Goal: Task Accomplishment & Management: Complete application form

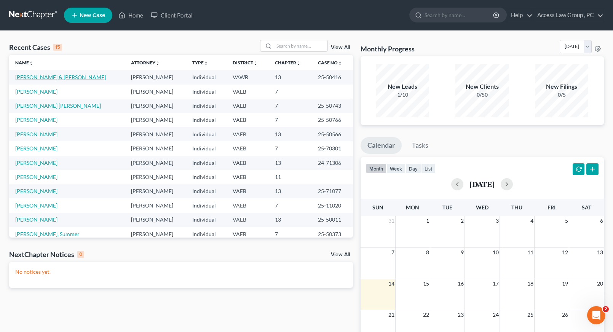
click at [50, 80] on link "[PERSON_NAME] & [PERSON_NAME]" at bounding box center [60, 77] width 91 height 6
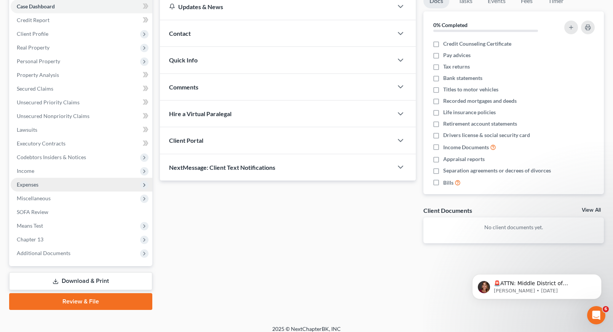
scroll to position [86, 0]
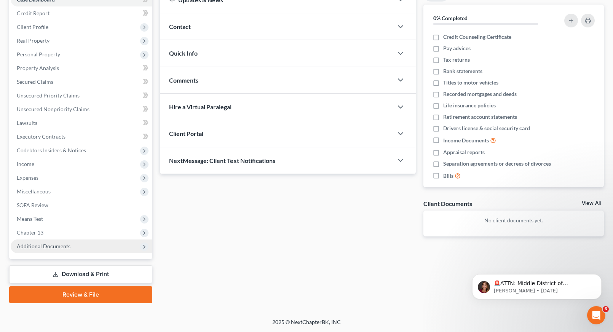
click at [68, 248] on span "Additional Documents" at bounding box center [44, 246] width 54 height 6
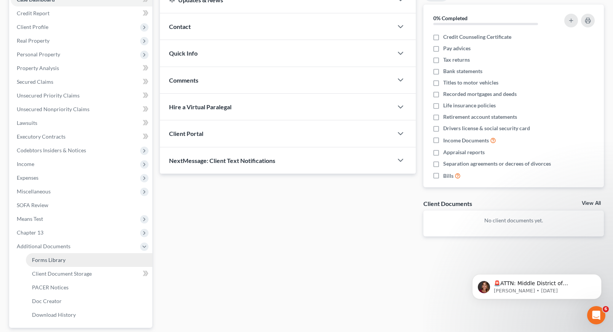
click at [62, 262] on span "Forms Library" at bounding box center [49, 260] width 34 height 6
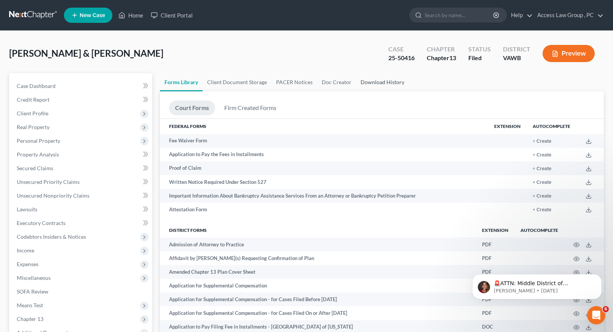
click at [385, 83] on link "Download History" at bounding box center [382, 82] width 53 height 18
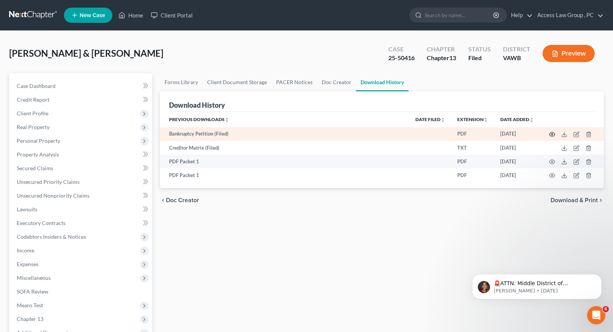
click at [552, 133] on icon "button" at bounding box center [552, 134] width 6 height 6
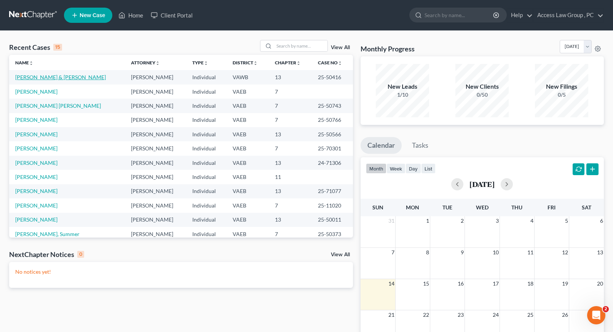
click at [34, 78] on link "[PERSON_NAME] & [PERSON_NAME]" at bounding box center [60, 77] width 91 height 6
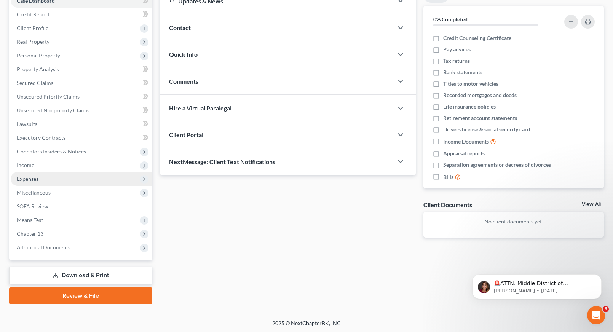
scroll to position [86, 0]
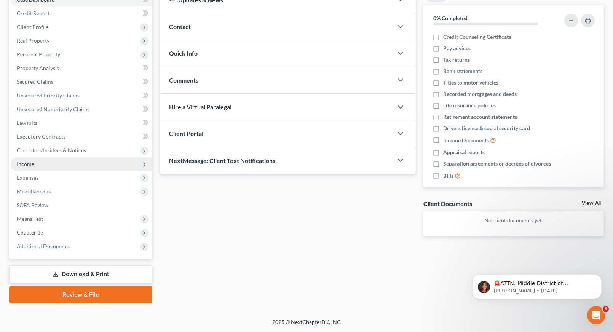
click at [23, 165] on span "Income" at bounding box center [26, 164] width 18 height 6
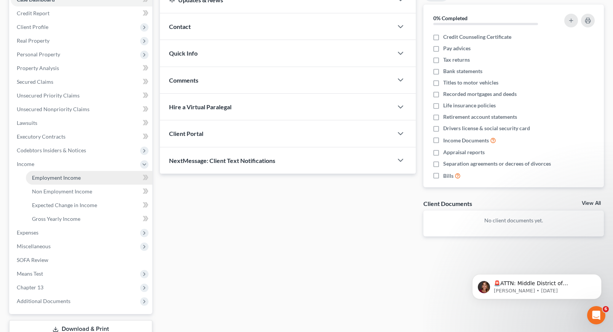
click at [53, 178] on span "Employment Income" at bounding box center [56, 178] width 49 height 6
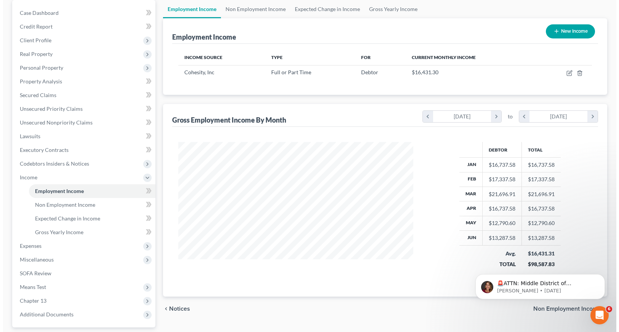
scroll to position [38, 0]
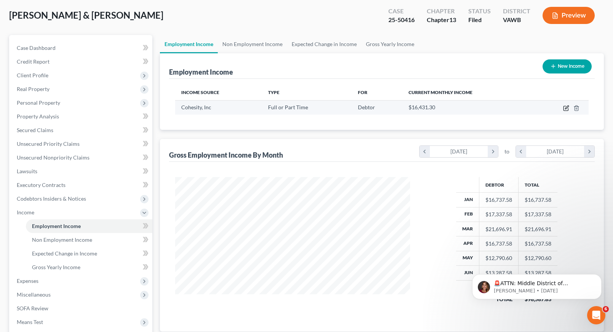
click at [567, 107] on icon "button" at bounding box center [566, 107] width 3 height 3
select select "0"
select select "4"
select select "1"
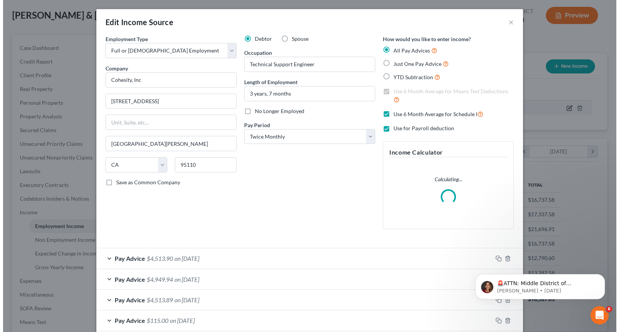
scroll to position [137, 253]
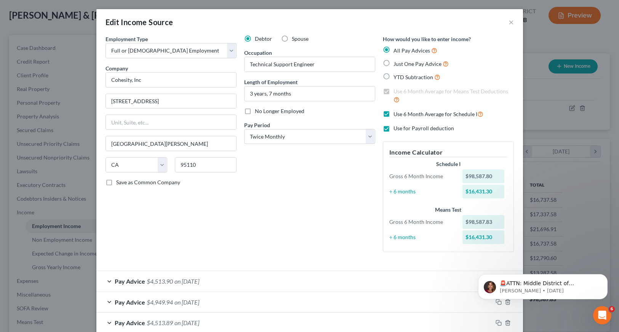
click at [394, 76] on label "YTD Subtraction" at bounding box center [417, 77] width 47 height 9
click at [397, 76] on input "YTD Subtraction" at bounding box center [399, 75] width 5 height 5
radio input "true"
checkbox input "false"
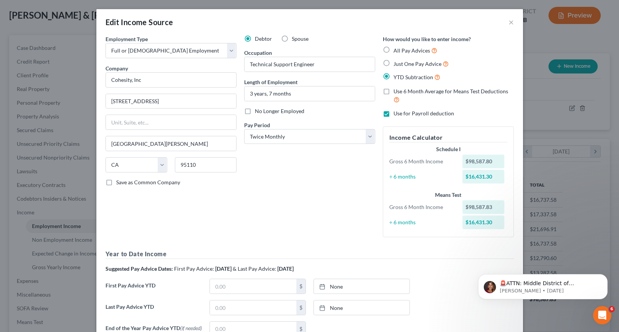
click at [479, 162] on div "$98,587.80" at bounding box center [484, 162] width 42 height 14
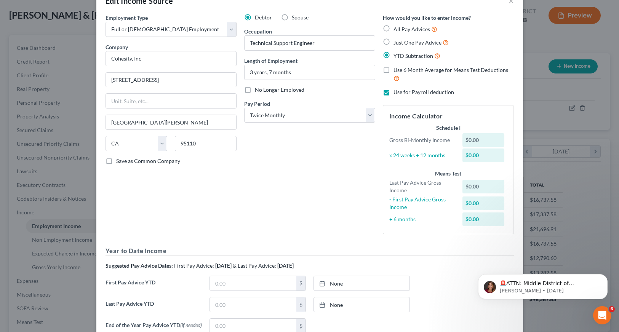
scroll to position [0, 0]
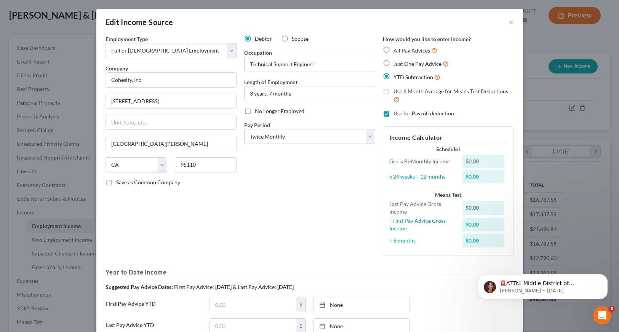
click at [394, 48] on label "All Pay Advices" at bounding box center [416, 50] width 44 height 9
click at [397, 48] on input "All Pay Advices" at bounding box center [399, 48] width 5 height 5
radio input "true"
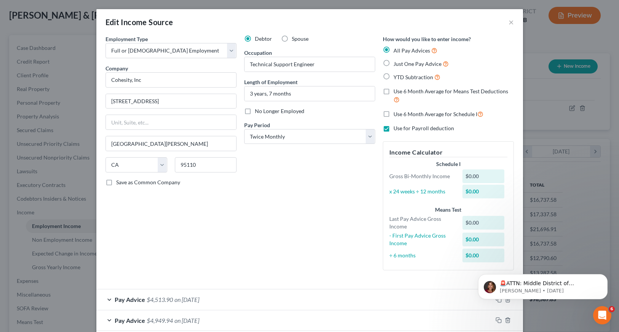
click at [394, 65] on label "Just One Pay Advice" at bounding box center [421, 63] width 55 height 9
click at [397, 64] on input "Just One Pay Advice" at bounding box center [399, 61] width 5 height 5
radio input "true"
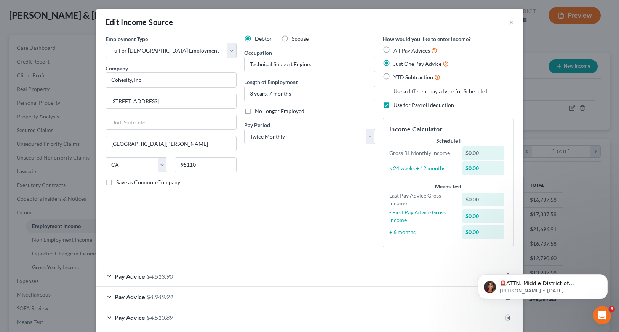
click at [394, 77] on label "YTD Subtraction" at bounding box center [417, 77] width 47 height 9
click at [397, 77] on input "YTD Subtraction" at bounding box center [399, 75] width 5 height 5
radio input "true"
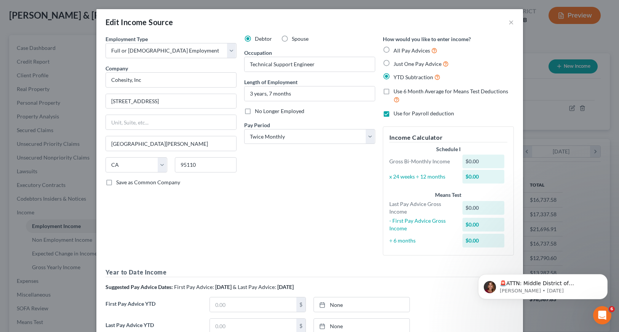
click at [394, 91] on label "Use 6 Month Average for Means Test Deductions" at bounding box center [454, 96] width 120 height 16
click at [397, 91] on input "Use 6 Month Average for Means Test Deductions" at bounding box center [399, 90] width 5 height 5
checkbox input "true"
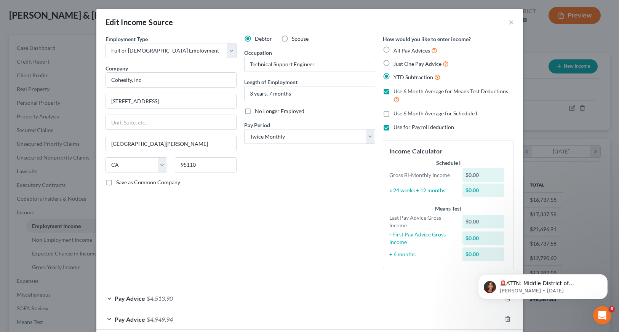
click at [394, 112] on label "Use 6 Month Average for Schedule I" at bounding box center [436, 114] width 84 height 8
click at [397, 112] on input "Use 6 Month Average for Schedule I" at bounding box center [399, 112] width 5 height 5
checkbox input "true"
click at [394, 130] on label "Use for Payroll deduction" at bounding box center [424, 127] width 61 height 8
click at [397, 128] on input "Use for Payroll deduction" at bounding box center [399, 125] width 5 height 5
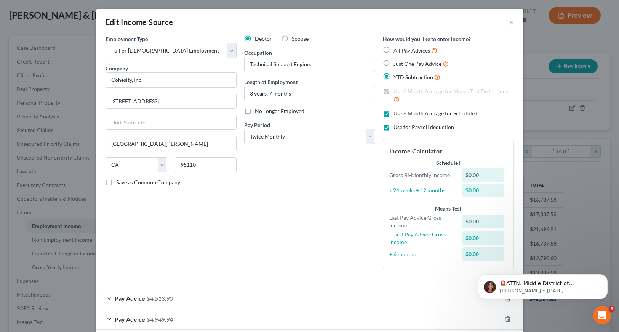
checkbox input "false"
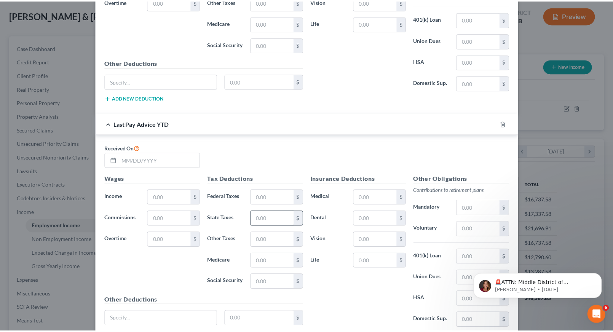
scroll to position [845, 0]
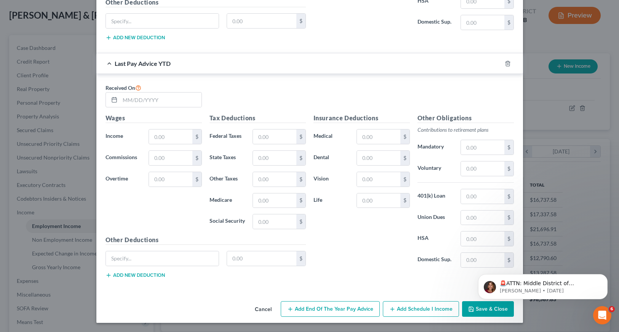
click at [259, 309] on button "Cancel" at bounding box center [263, 309] width 29 height 15
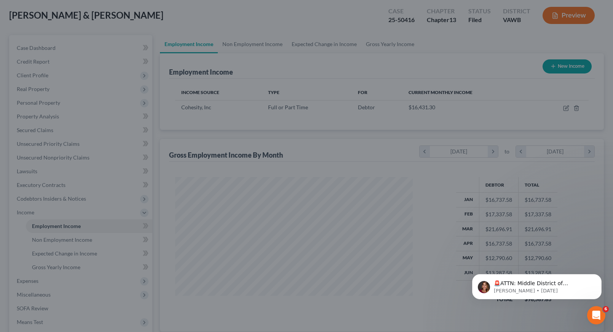
scroll to position [380877, 380763]
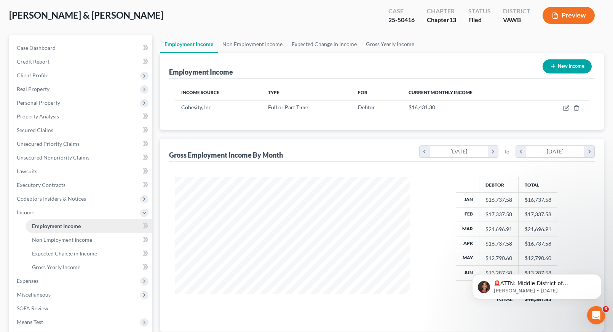
click at [52, 227] on span "Employment Income" at bounding box center [56, 226] width 49 height 6
click at [26, 213] on span "Income" at bounding box center [26, 212] width 18 height 6
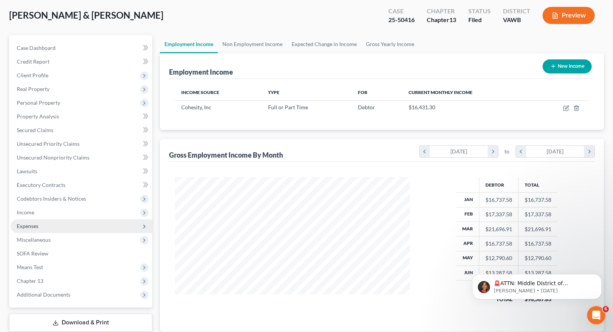
click at [26, 226] on span "Expenses" at bounding box center [28, 226] width 22 height 6
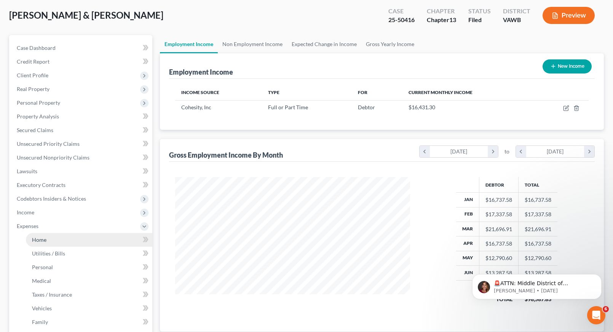
click at [35, 241] on span "Home" at bounding box center [39, 240] width 14 height 6
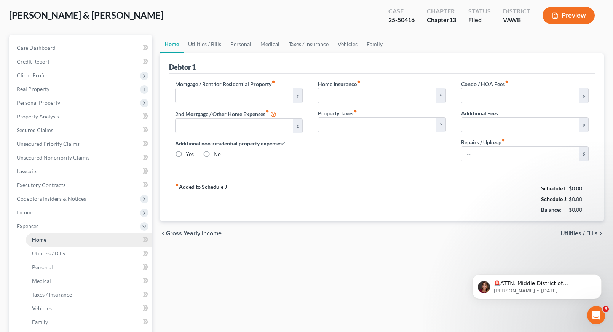
type input "2,840.00"
type input "0.00"
radio input "true"
type input "0.00"
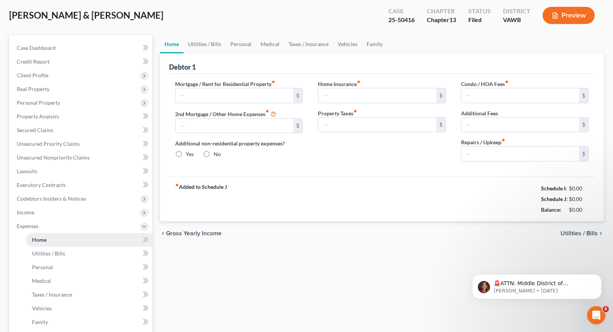
type input "0.00"
type input "200.00"
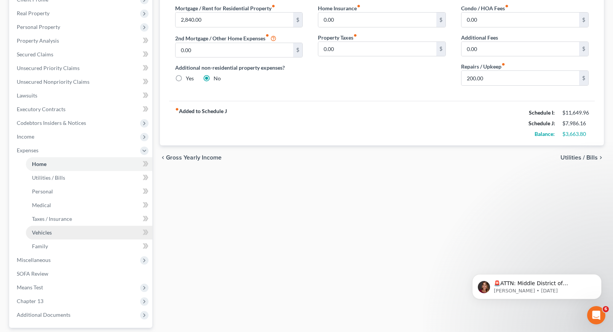
scroll to position [114, 0]
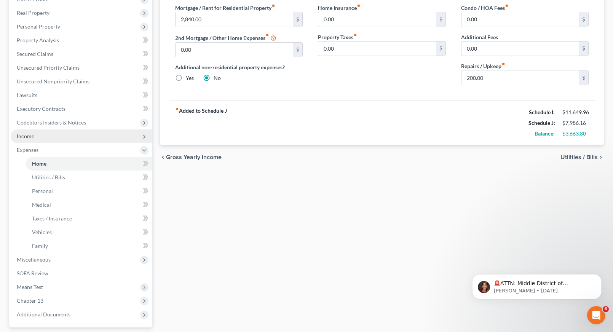
click at [30, 138] on span "Income" at bounding box center [26, 136] width 18 height 6
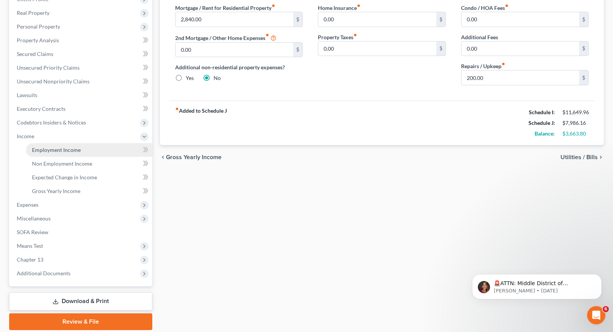
click at [56, 151] on span "Employment Income" at bounding box center [56, 150] width 49 height 6
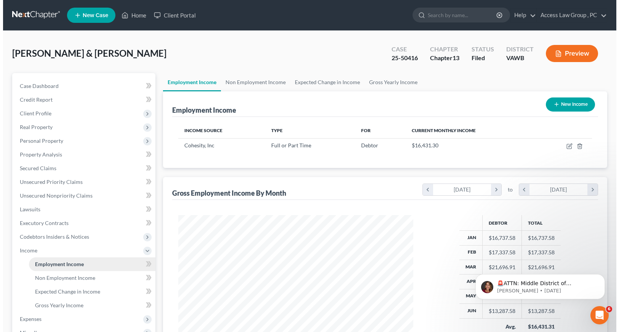
scroll to position [137, 250]
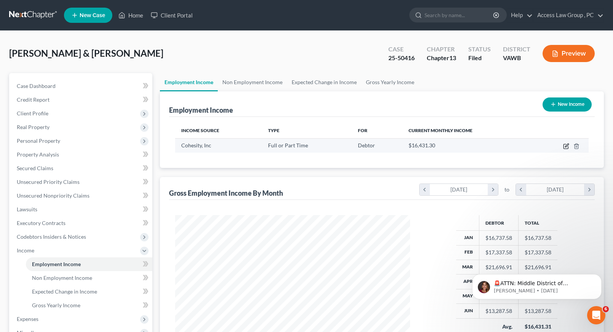
click at [567, 145] on icon "button" at bounding box center [567, 146] width 6 height 6
select select "0"
select select "4"
select select "1"
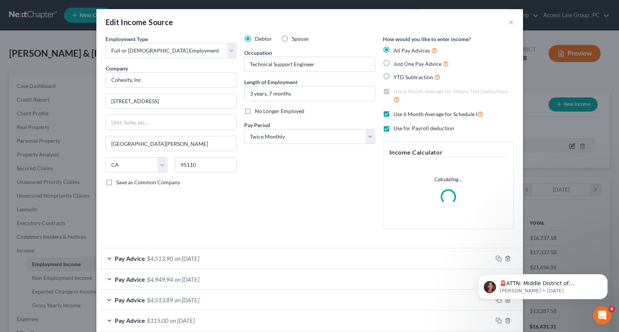
scroll to position [137, 253]
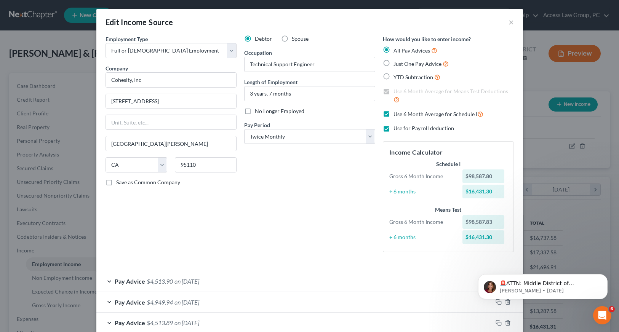
click at [237, 285] on div "Pay Advice $4,513.90 on 06/30/2025" at bounding box center [294, 281] width 396 height 20
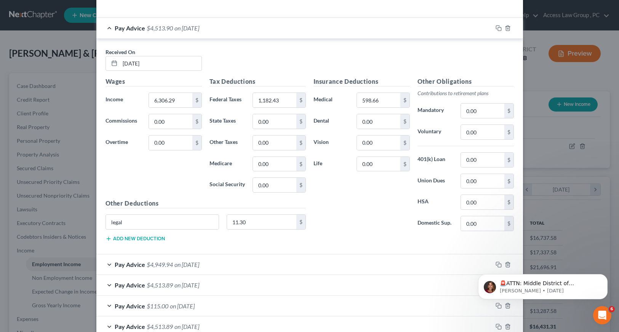
scroll to position [343, 0]
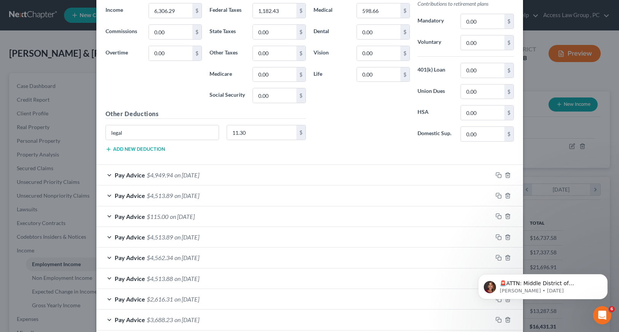
click at [176, 175] on span "on 06/13/2025" at bounding box center [187, 174] width 25 height 7
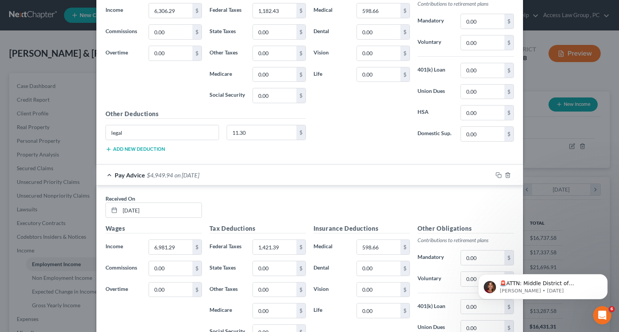
click at [301, 170] on div "Pay Advice $4,949.94 on 06/13/2025" at bounding box center [294, 175] width 396 height 20
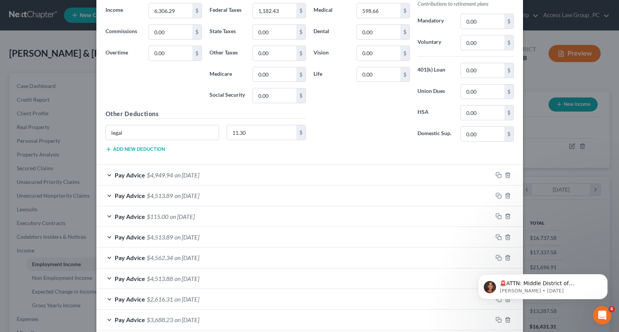
click at [118, 177] on span "Pay Advice" at bounding box center [130, 174] width 30 height 7
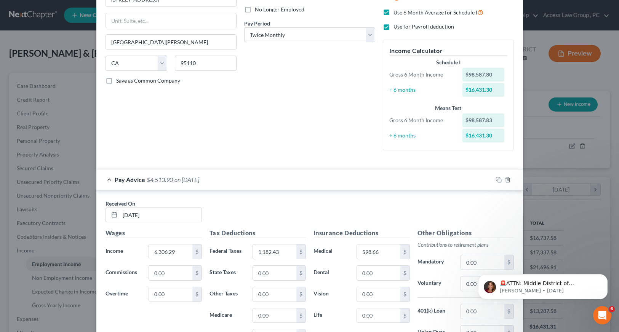
scroll to position [0, 0]
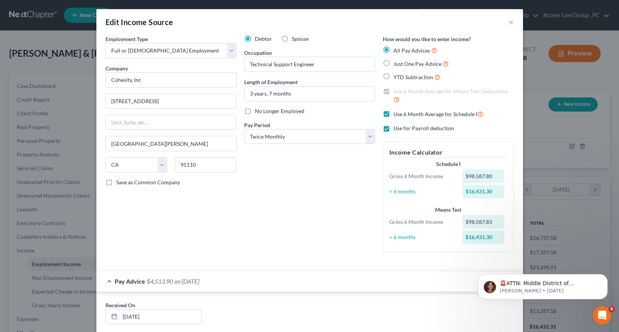
click at [478, 176] on div "$98,587.80" at bounding box center [484, 177] width 42 height 14
click at [394, 128] on label "Use for Payroll deduction" at bounding box center [424, 129] width 61 height 8
click at [397, 128] on input "Use for Payroll deduction" at bounding box center [399, 127] width 5 height 5
checkbox input "false"
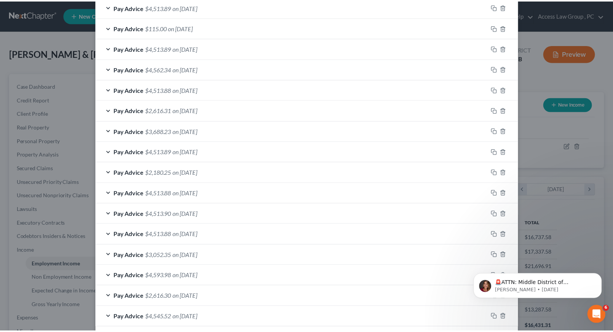
scroll to position [785, 0]
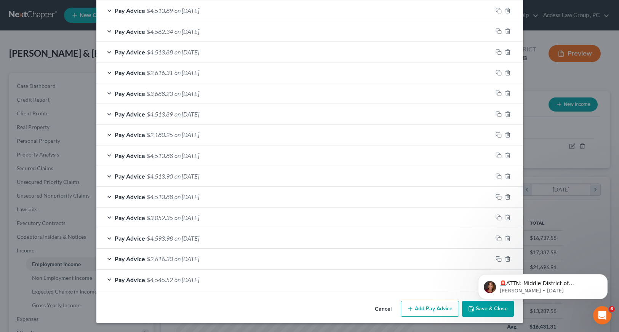
click at [484, 309] on html "🚨ATTN: Middle District of Florida The court has added a new Credit Counseling F…" at bounding box center [543, 284] width 152 height 53
click at [468, 307] on html "🚨ATTN: Middle District of Florida The court has added a new Credit Counseling F…" at bounding box center [543, 284] width 152 height 53
click at [384, 309] on button "Cancel" at bounding box center [383, 309] width 29 height 15
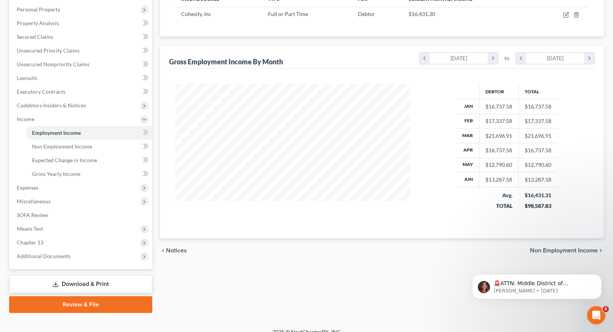
scroll to position [141, 0]
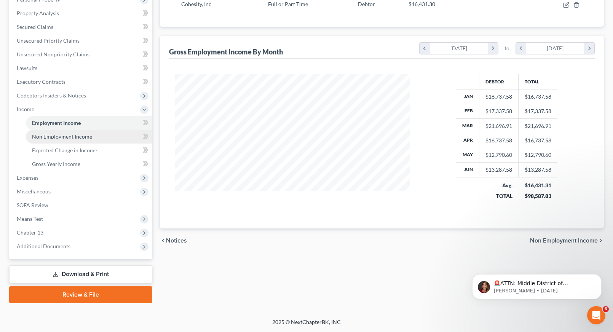
click at [66, 137] on span "Non Employment Income" at bounding box center [62, 136] width 60 height 6
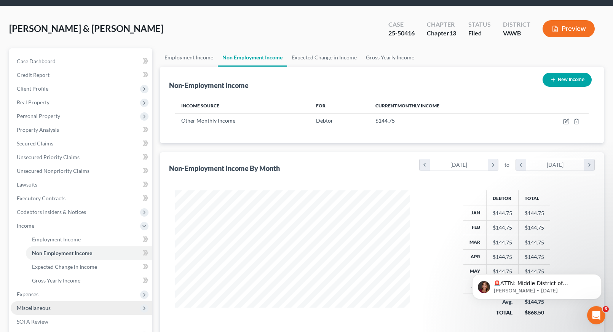
scroll to position [38, 0]
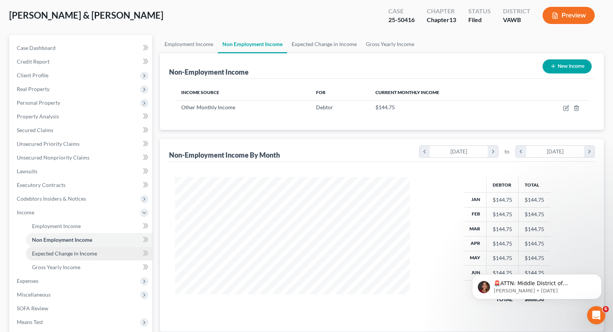
click at [81, 254] on span "Expected Change in Income" at bounding box center [64, 253] width 65 height 6
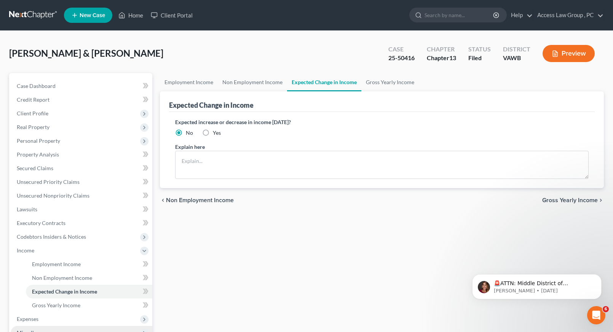
scroll to position [38, 0]
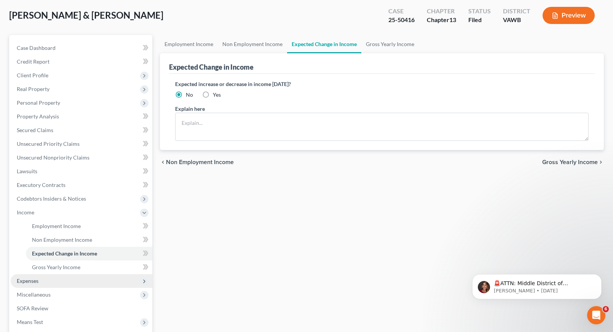
click at [29, 284] on span "Expenses" at bounding box center [28, 281] width 22 height 6
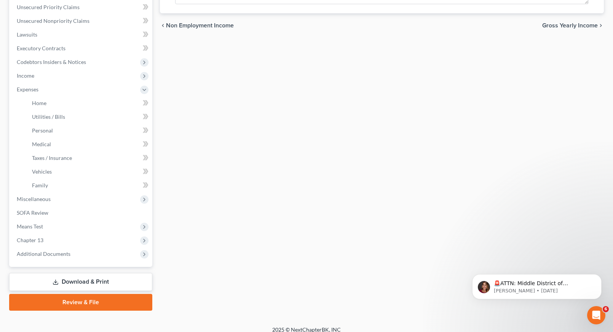
scroll to position [183, 0]
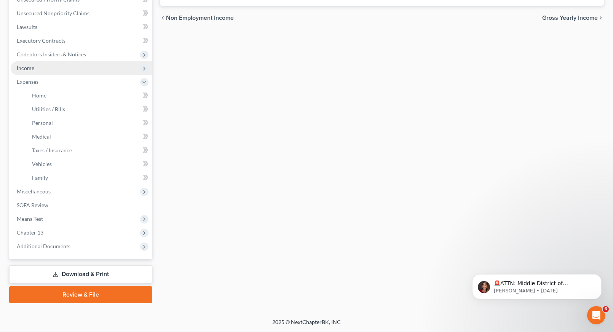
click at [27, 71] on span "Income" at bounding box center [26, 68] width 18 height 6
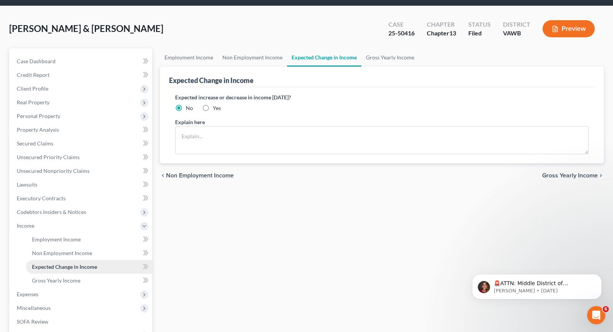
scroll to position [38, 0]
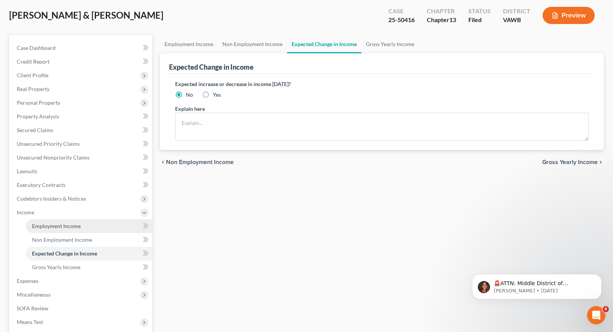
click at [53, 226] on span "Employment Income" at bounding box center [56, 226] width 49 height 6
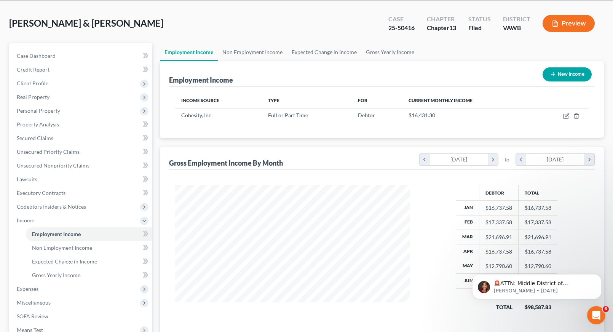
scroll to position [76, 0]
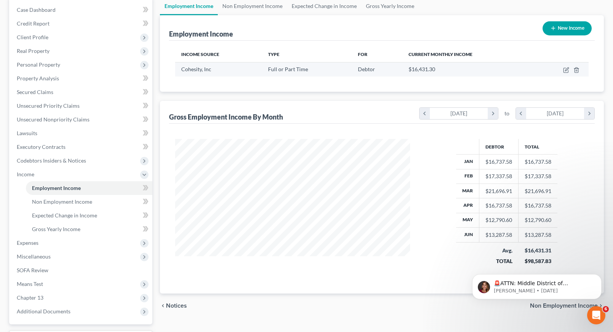
click at [195, 69] on span "Cohesity, Inc" at bounding box center [196, 69] width 30 height 6
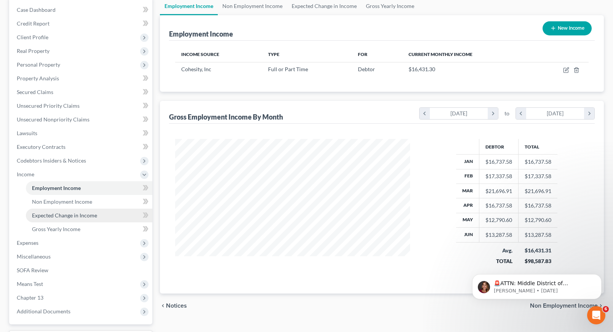
scroll to position [114, 0]
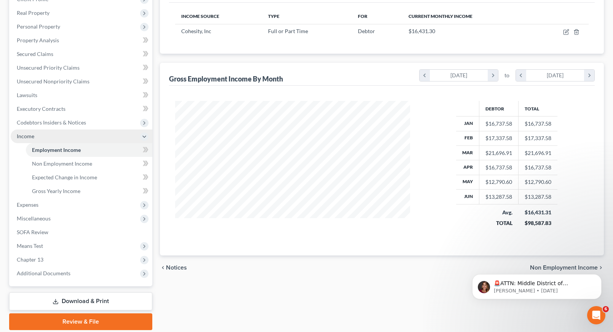
click at [21, 136] on span "Income" at bounding box center [26, 136] width 18 height 6
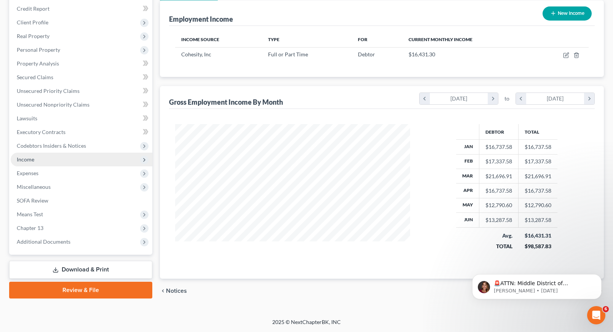
scroll to position [91, 0]
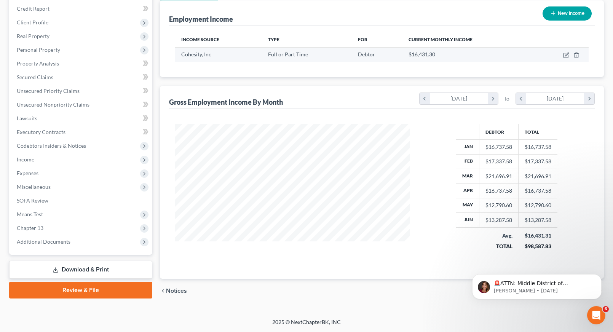
click at [194, 54] on span "Cohesity, Inc" at bounding box center [196, 54] width 30 height 6
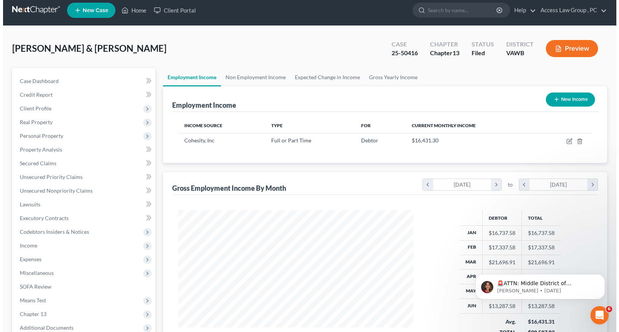
scroll to position [0, 0]
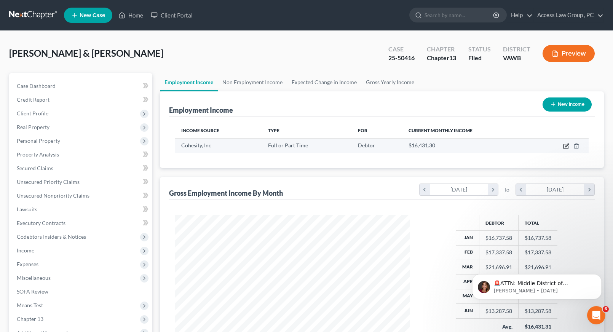
click at [566, 145] on icon "button" at bounding box center [567, 146] width 6 height 6
select select "0"
select select "4"
select select "1"
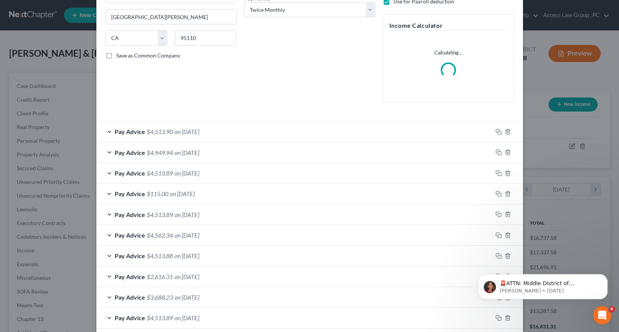
scroll to position [152, 0]
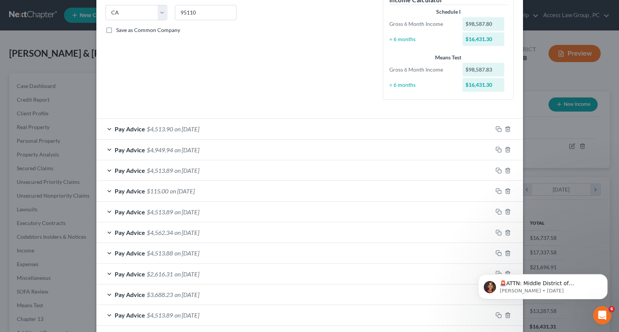
click at [120, 130] on span "Pay Advice" at bounding box center [130, 128] width 30 height 7
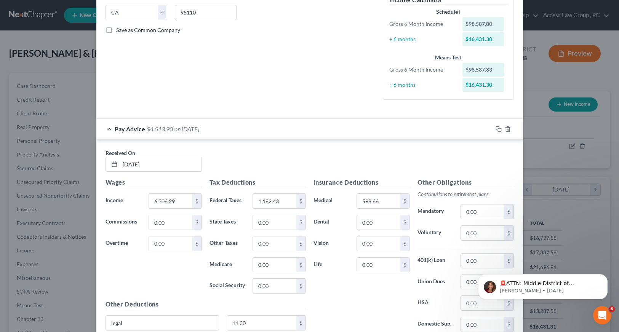
click at [269, 161] on div "Received On * 06/30/2025" at bounding box center [310, 163] width 416 height 29
click at [290, 167] on div "Received On * 06/30/2025" at bounding box center [310, 163] width 416 height 29
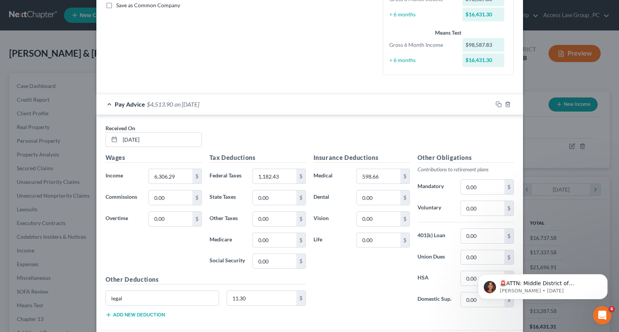
scroll to position [191, 0]
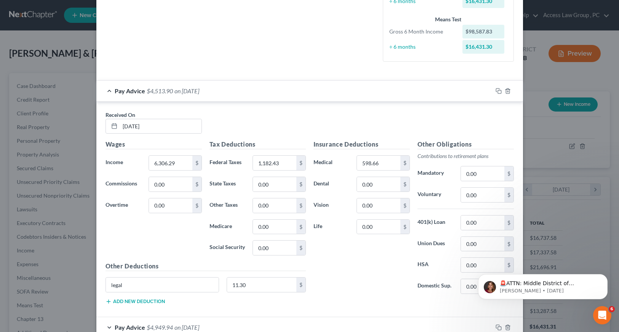
click at [365, 276] on div "Insurance Deductions Medical 598.66 $ Dental 0.00 $ Vision 0.00 $ Life 0.00 $" at bounding box center [362, 220] width 104 height 160
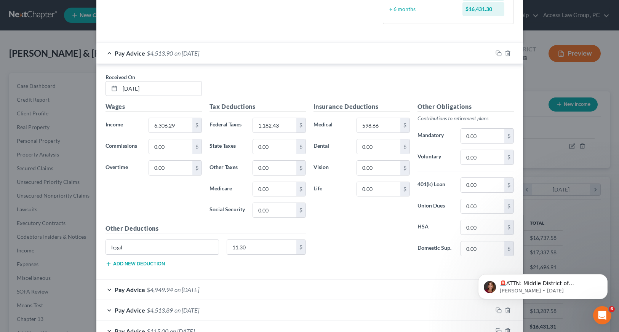
scroll to position [229, 0]
click at [343, 136] on div "Insurance Deductions Medical 598.66 $ Dental 0.00 $ Vision 0.00 $ Life 0.00 $" at bounding box center [362, 182] width 104 height 160
click at [387, 126] on input "598.66" at bounding box center [378, 125] width 43 height 14
click at [384, 240] on div "Insurance Deductions Medical 598.66 $ Dental 0.00 $ Vision 0.00 $ Life 0.00 $" at bounding box center [362, 182] width 104 height 160
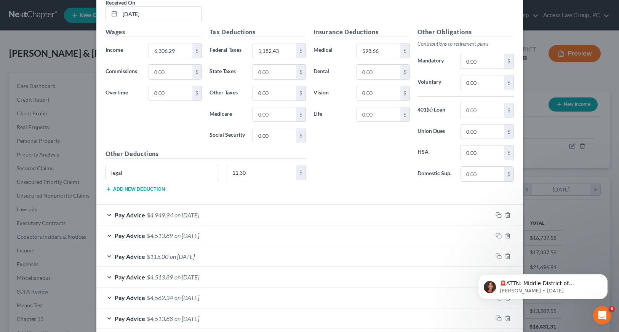
scroll to position [305, 0]
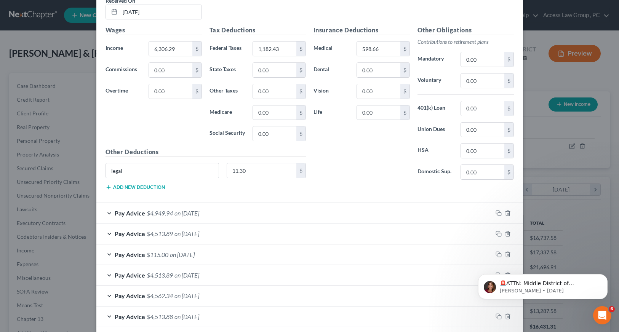
click at [370, 186] on div "Insurance Deductions Medical 598.66 $ Dental 0.00 $ Vision 0.00 $ Life 0.00 $" at bounding box center [362, 106] width 104 height 160
click at [386, 49] on input "598.66" at bounding box center [378, 49] width 43 height 14
click at [292, 201] on div "Received On * 06/30/2025 Wages Income * 6,306.29 $ Commissions 0.00 $ Overtime …" at bounding box center [309, 95] width 427 height 216
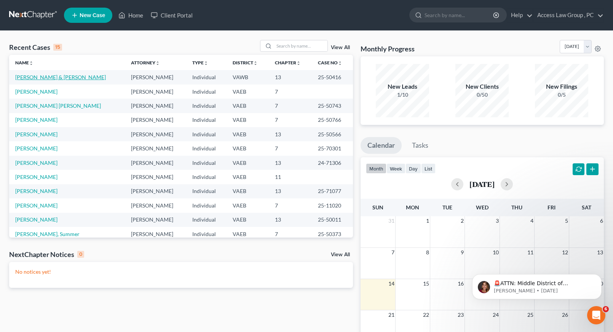
click at [38, 77] on link "[PERSON_NAME] & [PERSON_NAME]" at bounding box center [60, 77] width 91 height 6
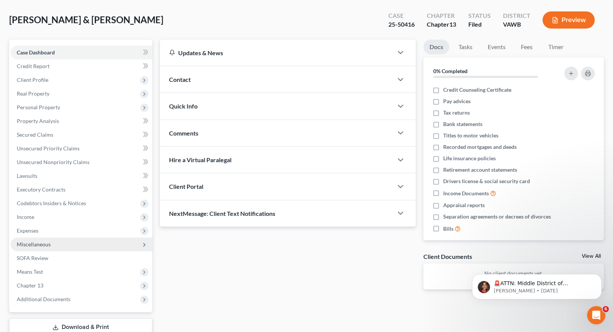
scroll to position [76, 0]
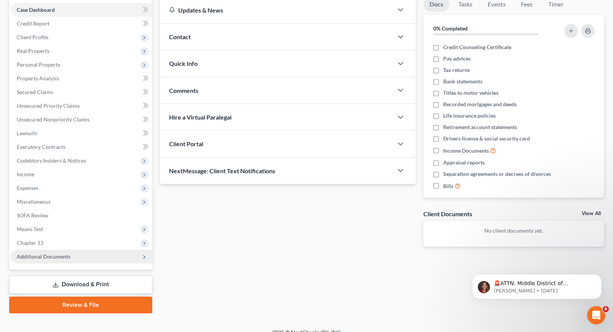
click at [43, 258] on span "Additional Documents" at bounding box center [44, 256] width 54 height 6
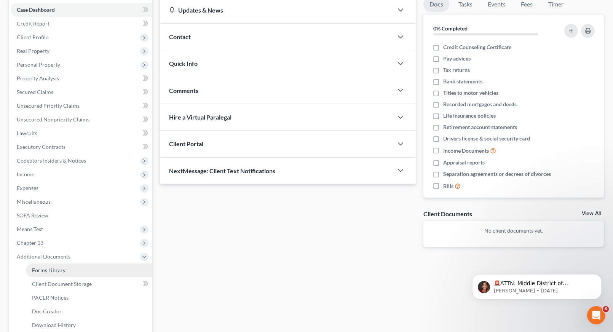
click at [72, 271] on link "Forms Library" at bounding box center [89, 271] width 126 height 14
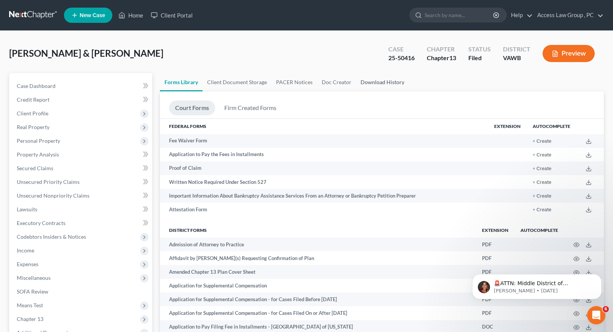
click at [370, 83] on link "Download History" at bounding box center [382, 82] width 53 height 18
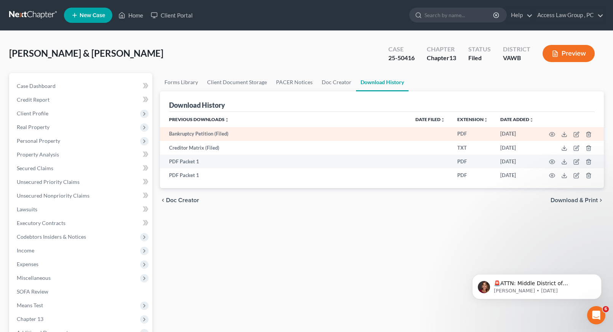
click at [211, 134] on td "Bankruptcy Petition (Filed)" at bounding box center [285, 134] width 250 height 14
click at [553, 135] on icon "button" at bounding box center [552, 134] width 6 height 6
